Goal: Check status: Check status

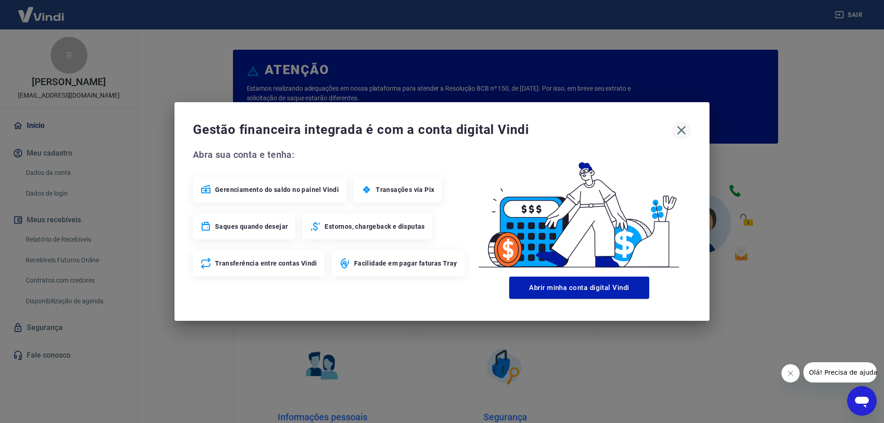
click at [684, 128] on icon "button" at bounding box center [681, 130] width 9 height 9
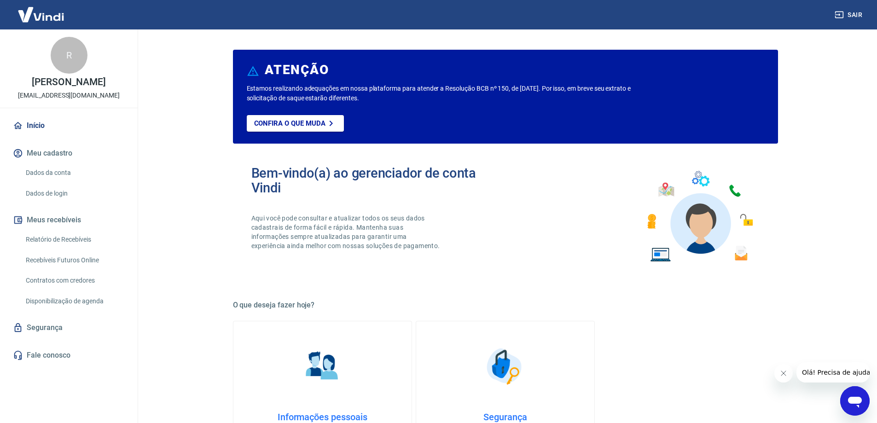
click at [90, 335] on link "Segurança" at bounding box center [69, 328] width 116 height 20
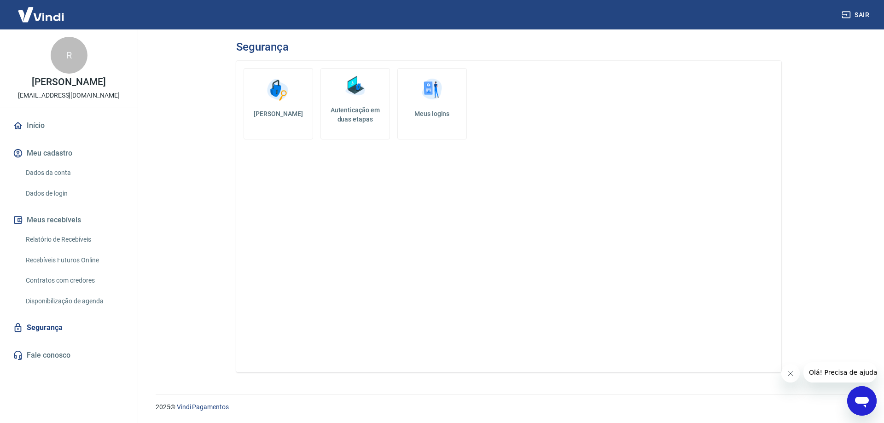
click at [50, 136] on link "Início" at bounding box center [69, 126] width 116 height 20
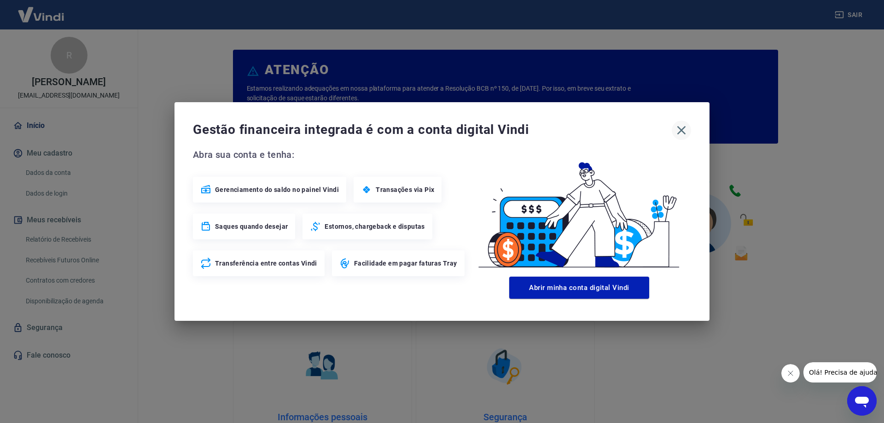
click at [687, 126] on icon "button" at bounding box center [681, 130] width 15 height 15
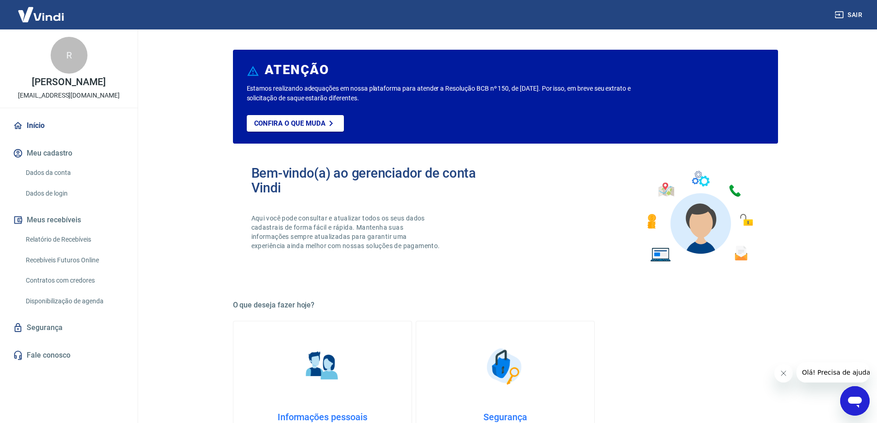
click at [95, 249] on link "Relatório de Recebíveis" at bounding box center [74, 239] width 105 height 19
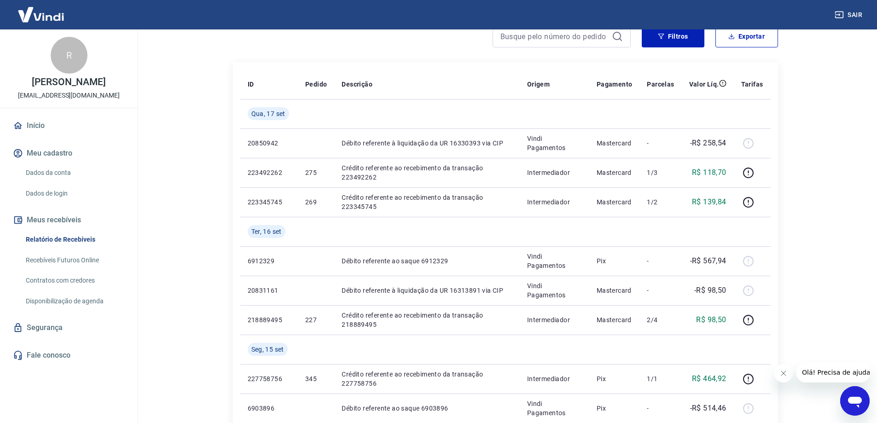
scroll to position [92, 0]
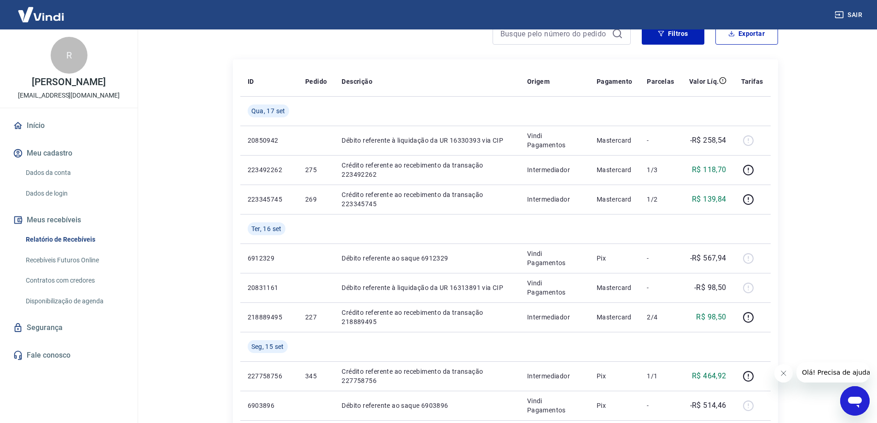
click at [77, 338] on link "Segurança" at bounding box center [69, 328] width 116 height 20
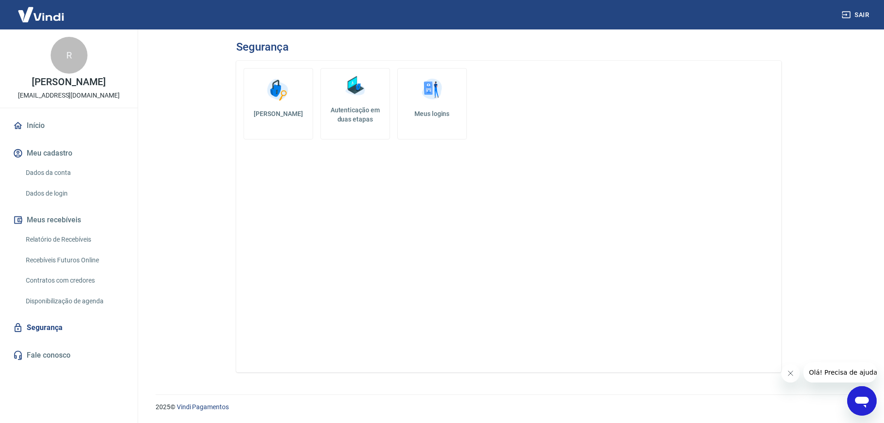
click at [339, 98] on link "Autenticação em duas etapas" at bounding box center [355, 103] width 70 height 71
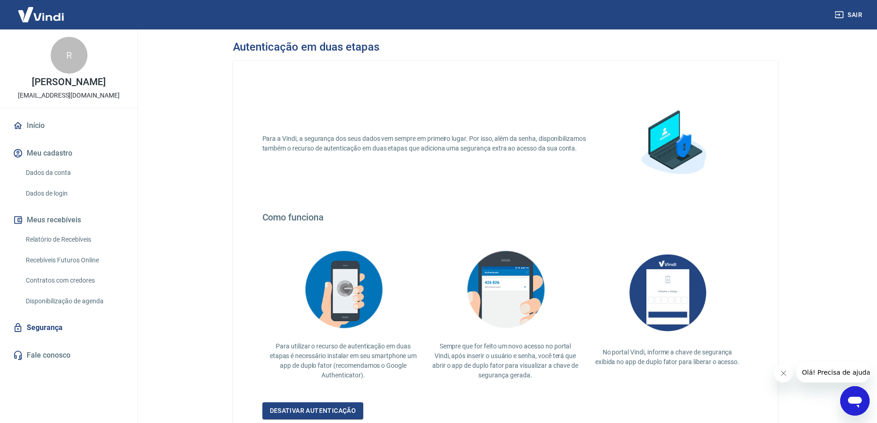
scroll to position [76, 0]
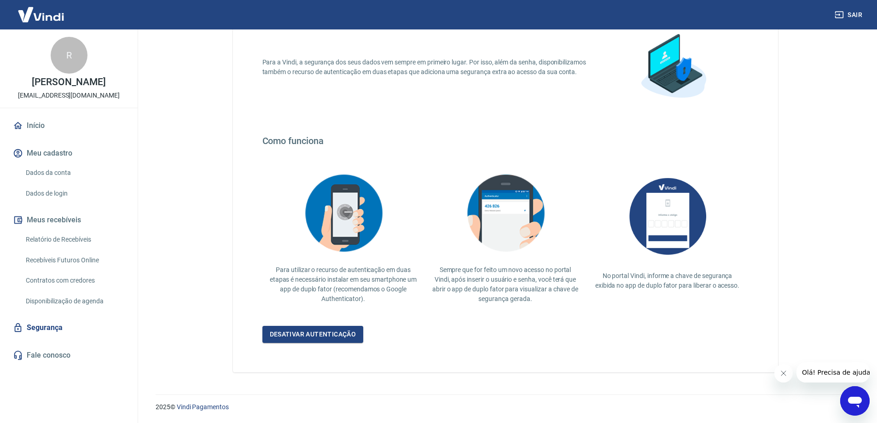
click at [49, 249] on link "Relatório de Recebíveis" at bounding box center [74, 239] width 105 height 19
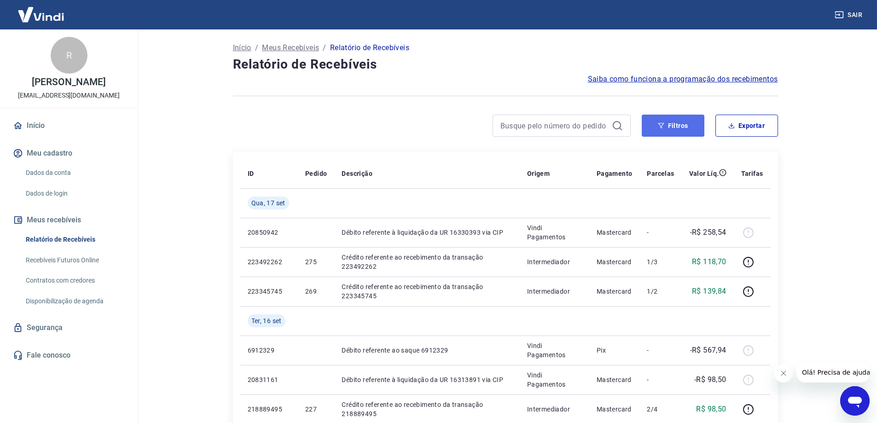
click at [675, 124] on button "Filtros" at bounding box center [673, 126] width 63 height 22
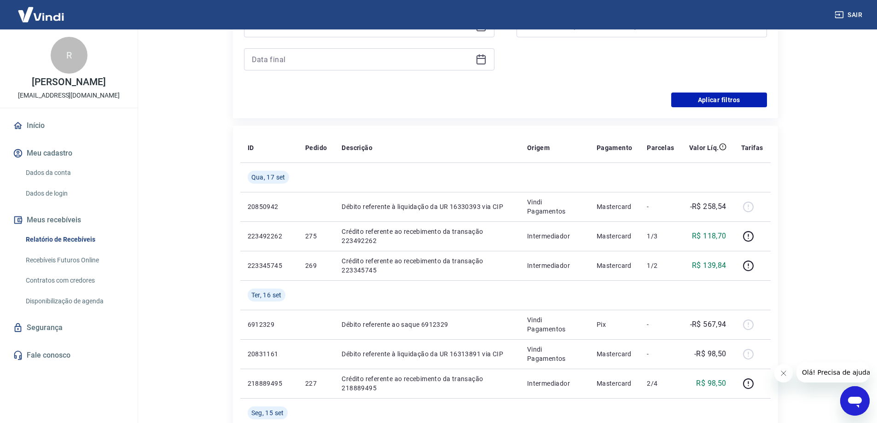
scroll to position [276, 0]
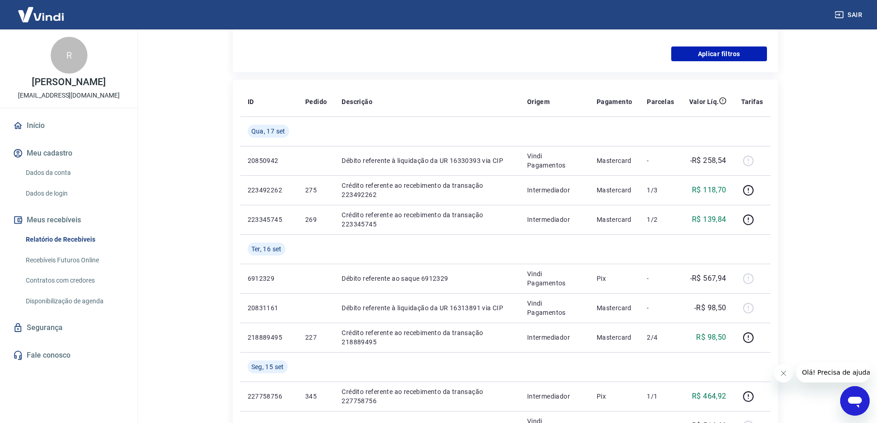
click at [75, 290] on link "Contratos com credores" at bounding box center [74, 280] width 105 height 19
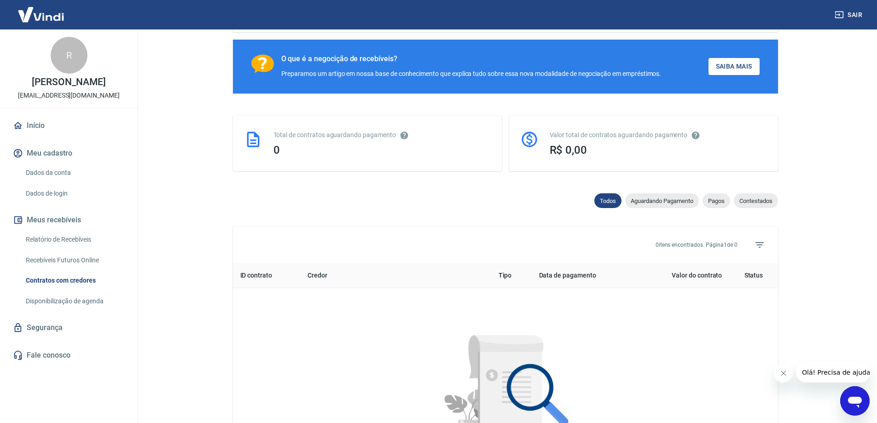
scroll to position [138, 0]
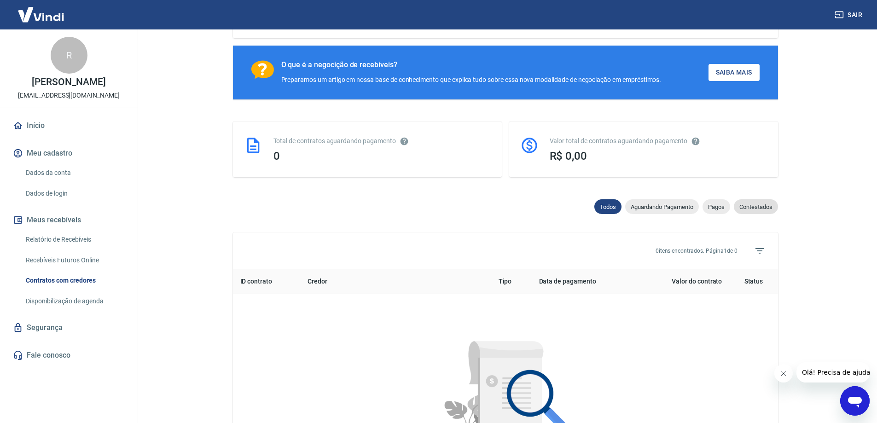
click at [748, 209] on span "Contestados" at bounding box center [756, 207] width 44 height 7
select select "rejected"
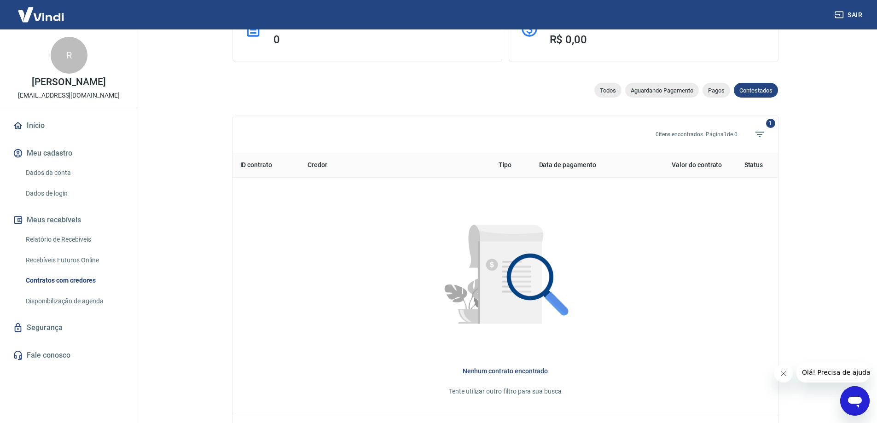
scroll to position [276, 0]
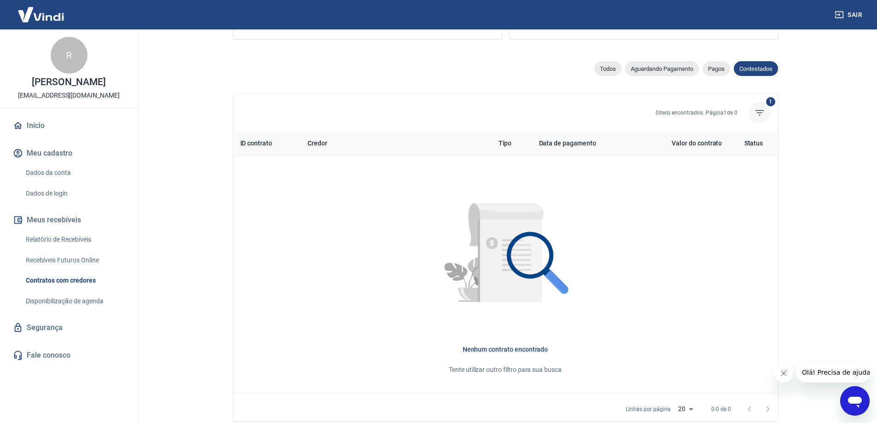
click at [756, 118] on icon "Filtros" at bounding box center [759, 112] width 11 height 11
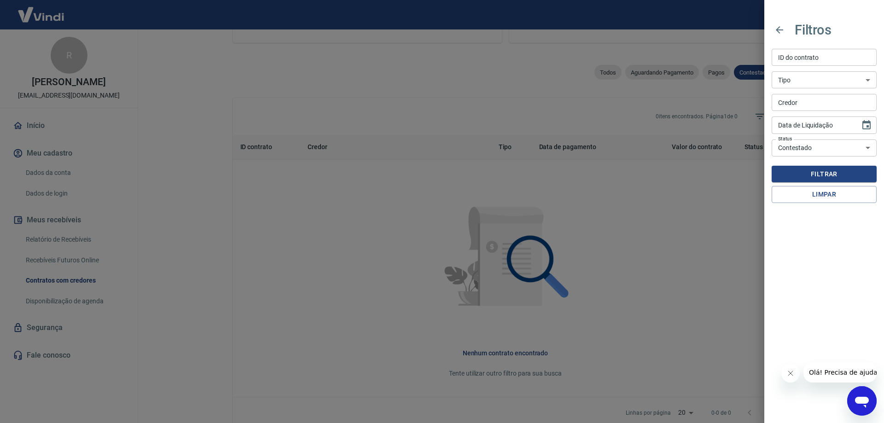
type input "DD/MM/YYYY"
click at [840, 125] on input "DD/MM/YYYY" at bounding box center [813, 124] width 82 height 17
click at [809, 61] on input "ID do contrato" at bounding box center [824, 57] width 105 height 17
click at [634, 200] on div at bounding box center [442, 211] width 884 height 423
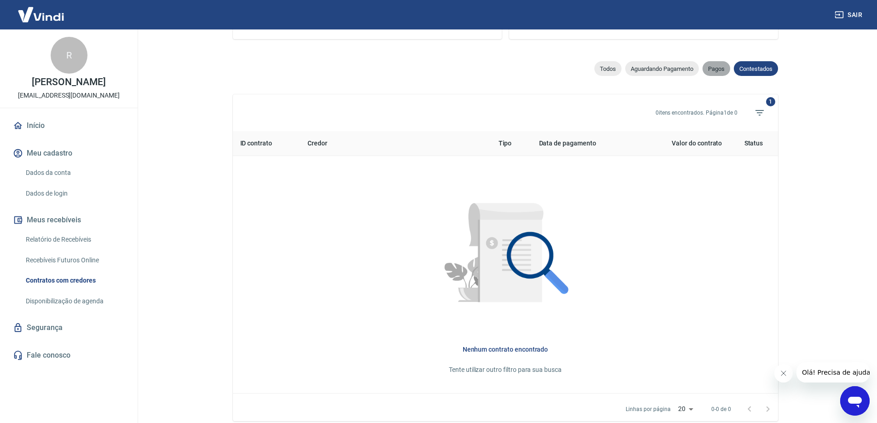
click at [716, 70] on span "Pagos" at bounding box center [717, 68] width 28 height 7
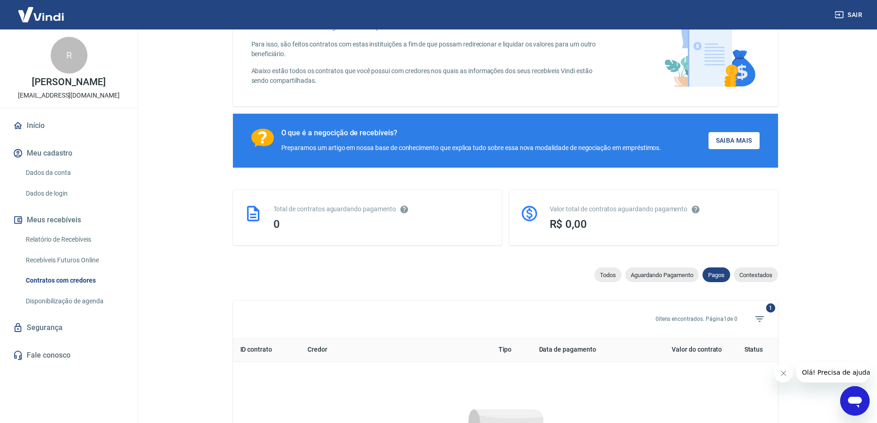
scroll to position [276, 0]
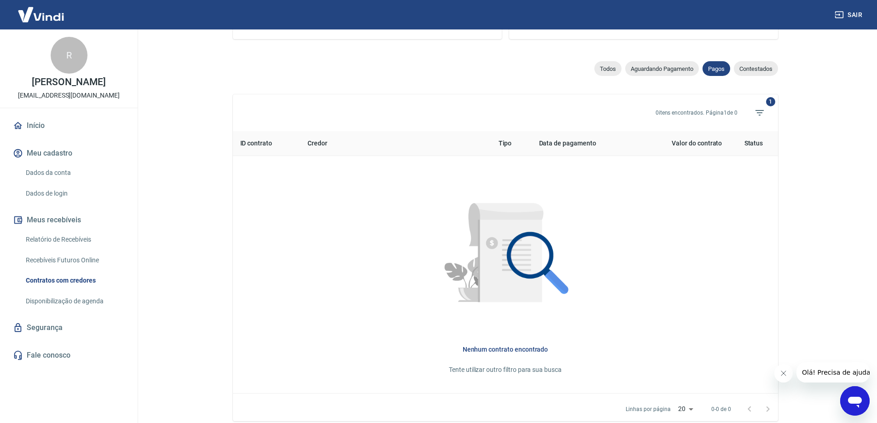
click at [677, 64] on div "Conforme Resolução 4.734 do Banco Central, é possível compartilhar as informaçõ…" at bounding box center [505, 103] width 545 height 637
click at [676, 68] on div "Aguardando Pagamento" at bounding box center [662, 68] width 74 height 15
select select "waiting_payment"
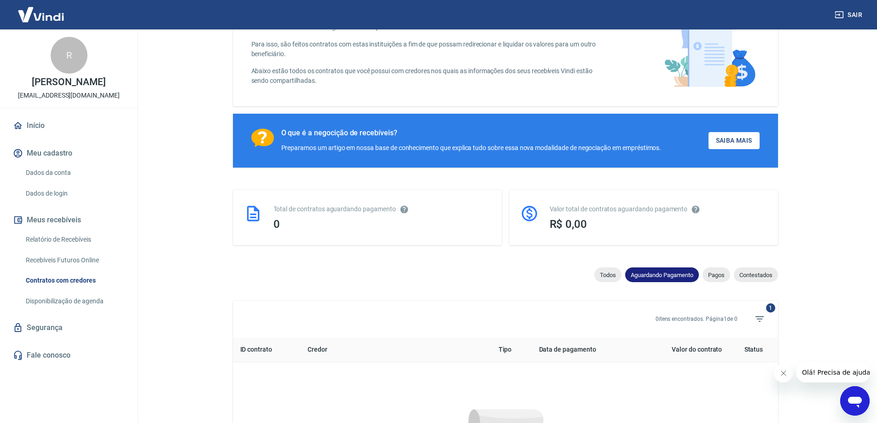
scroll to position [276, 0]
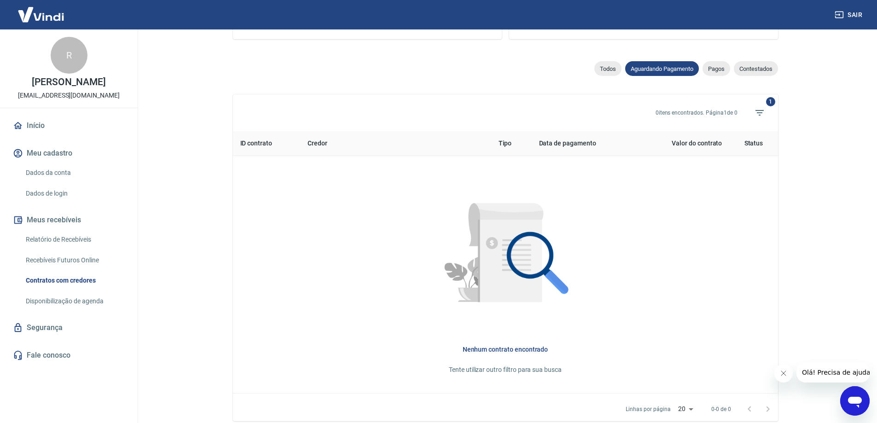
click at [72, 268] on link "Recebíveis Futuros Online" at bounding box center [74, 260] width 105 height 19
click at [64, 249] on link "Relatório de Recebíveis" at bounding box center [74, 239] width 105 height 19
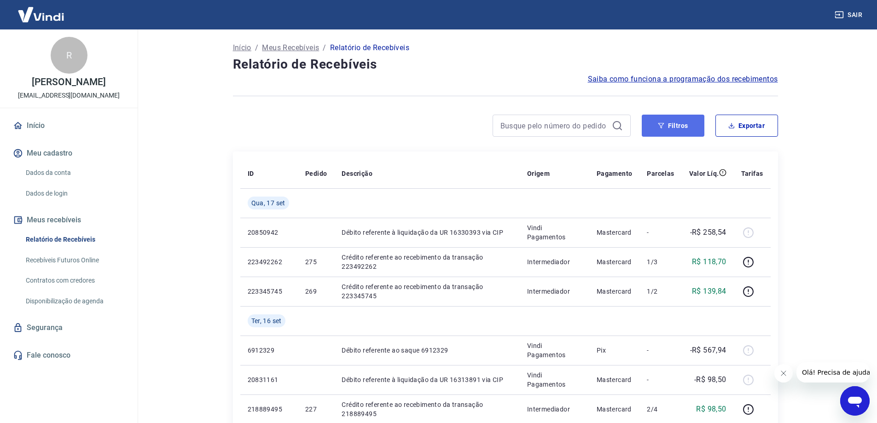
click at [671, 128] on button "Filtros" at bounding box center [673, 126] width 63 height 22
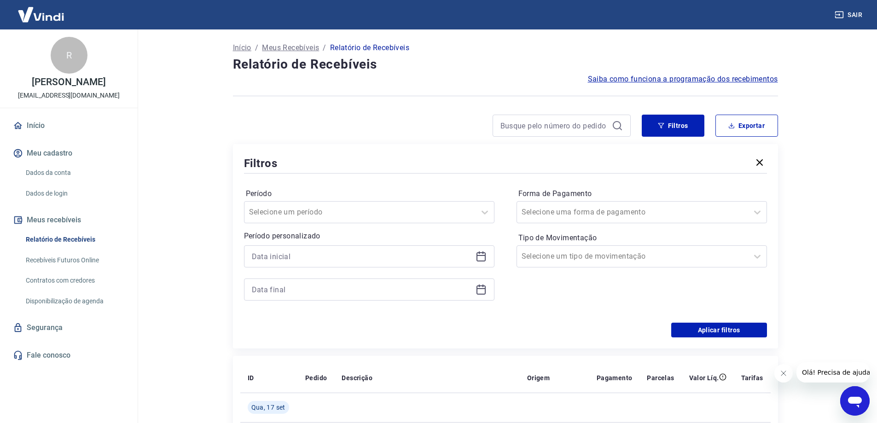
click at [762, 161] on icon "button" at bounding box center [760, 162] width 6 height 6
